Goal: Check status: Check status

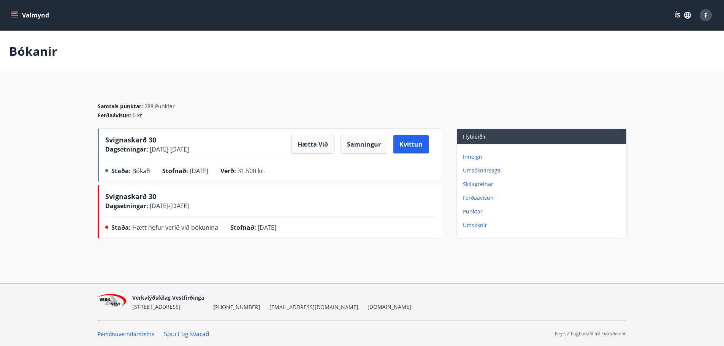
click at [469, 155] on p "Inneign" at bounding box center [543, 157] width 160 height 8
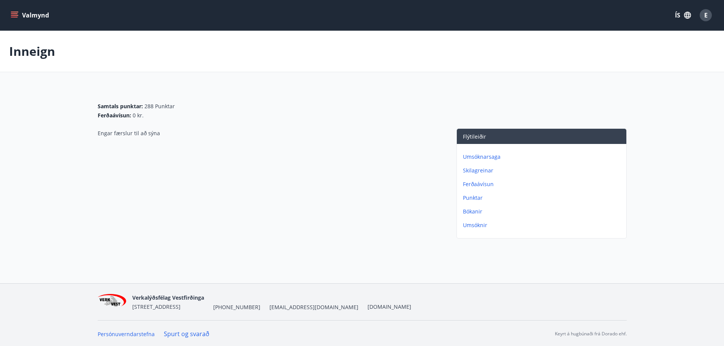
click at [467, 210] on p "Bókanir" at bounding box center [543, 212] width 160 height 8
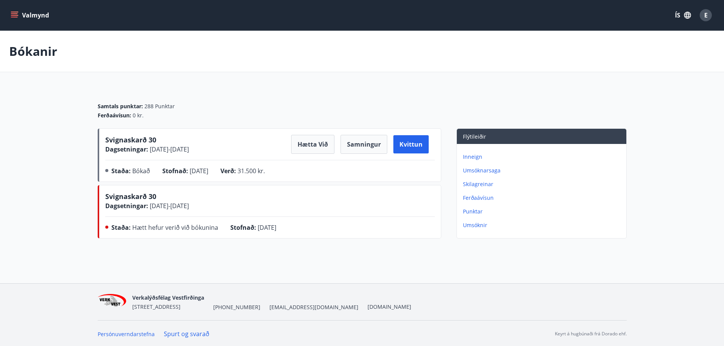
click at [484, 169] on p "Umsóknarsaga" at bounding box center [543, 171] width 160 height 8
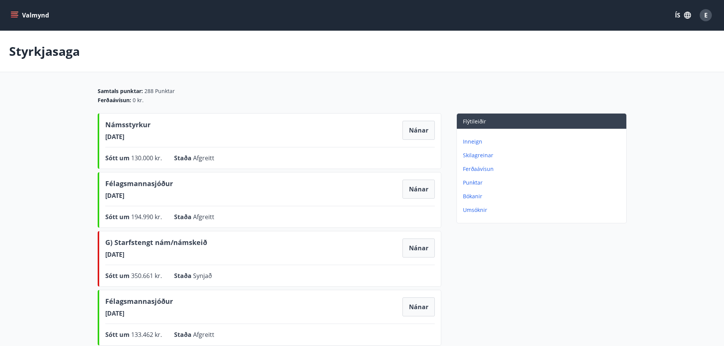
click at [481, 171] on p "Ferðaávísun" at bounding box center [543, 169] width 160 height 8
